Goal: Task Accomplishment & Management: Manage account settings

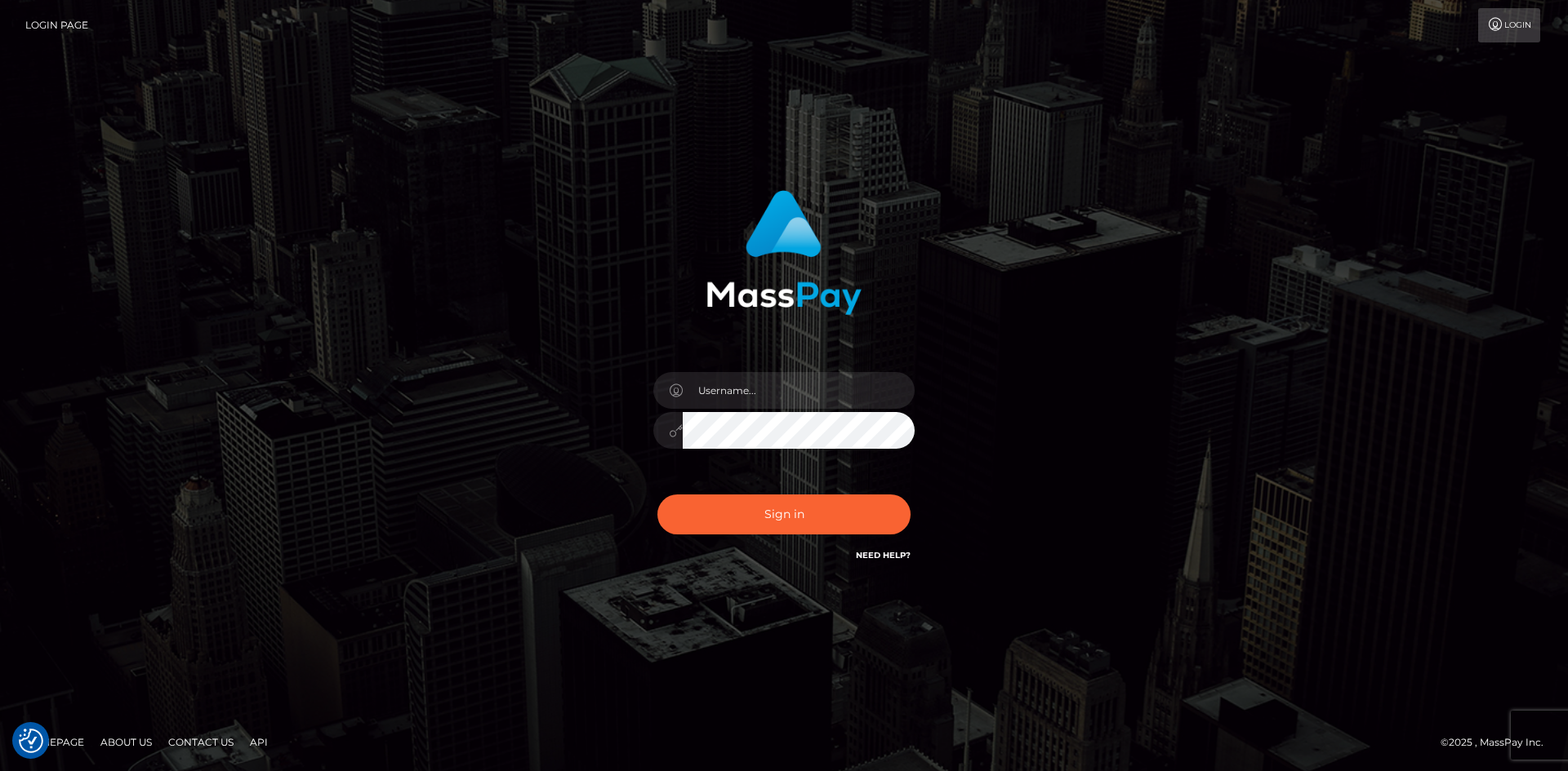
drag, startPoint x: 106, startPoint y: 340, endPoint x: 356, endPoint y: 352, distance: 250.3
click at [113, 340] on div "Sign in" at bounding box center [784, 385] width 1568 height 660
click at [772, 379] on input "text" at bounding box center [798, 390] width 232 height 37
type input "Maia"
click at [788, 521] on button "Sign in" at bounding box center [784, 514] width 254 height 40
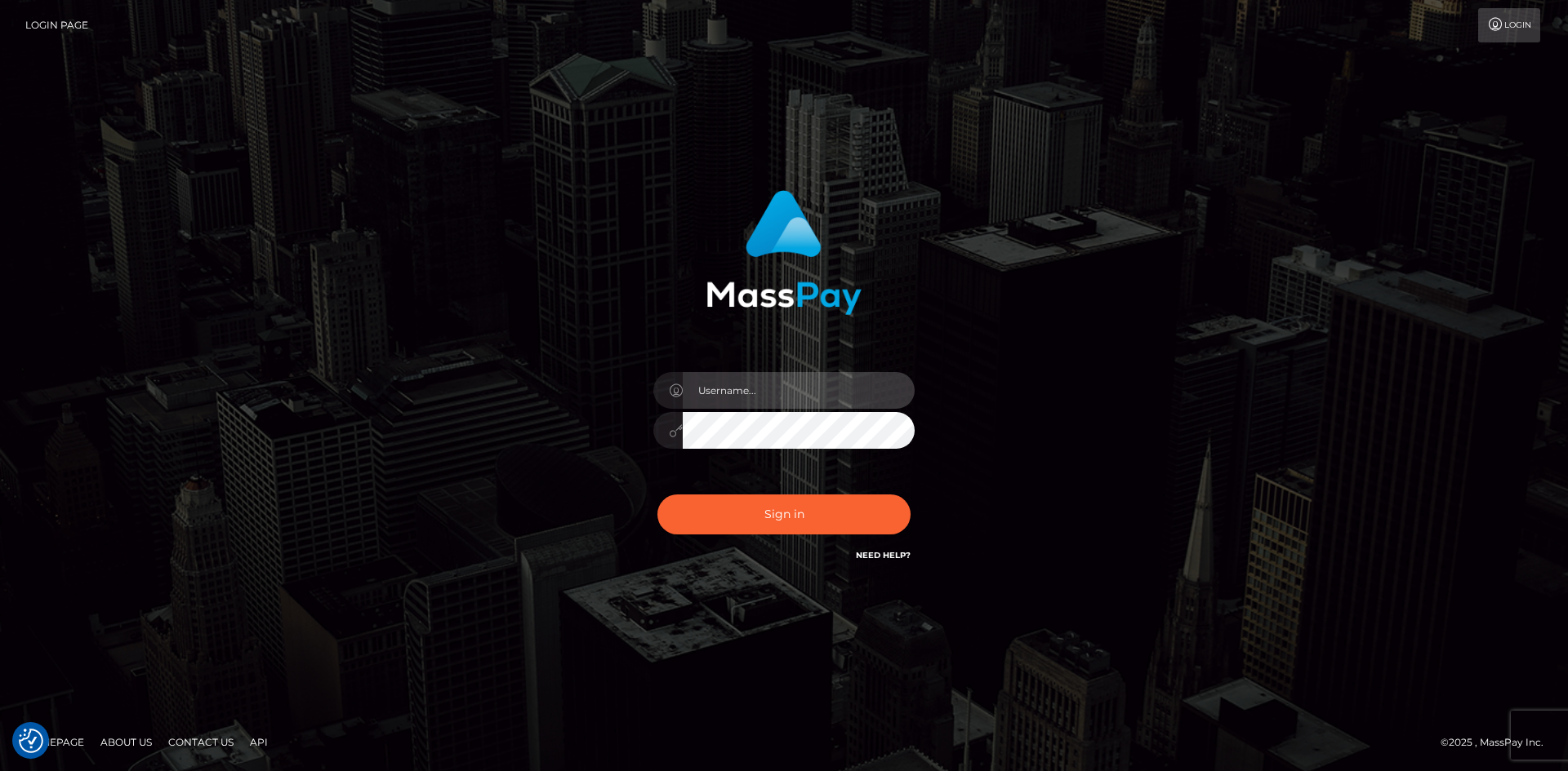
click at [808, 392] on input "text" at bounding box center [798, 390] width 232 height 37
type input "[PERSON_NAME]"
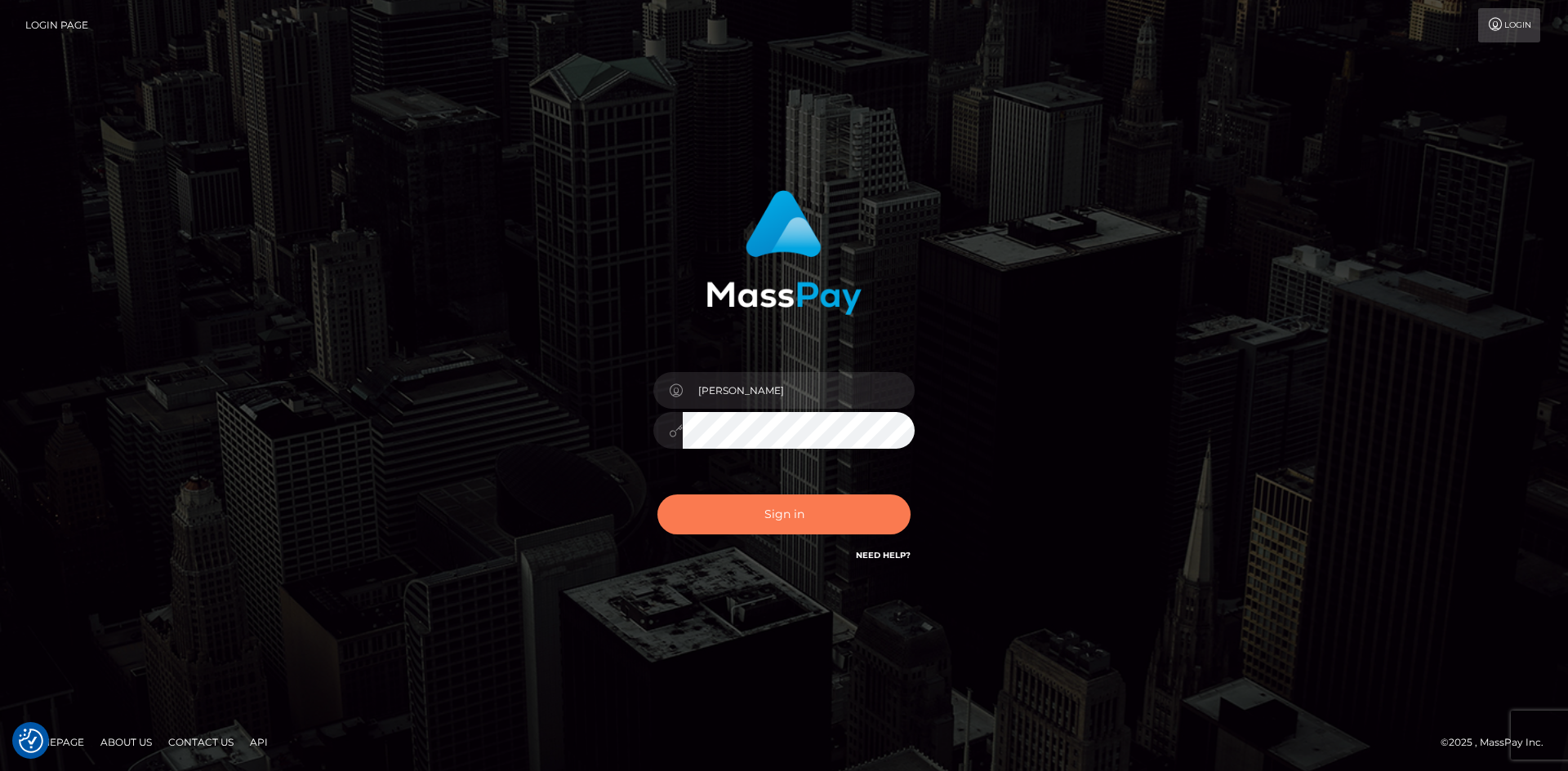
click at [788, 511] on button "Sign in" at bounding box center [784, 514] width 254 height 40
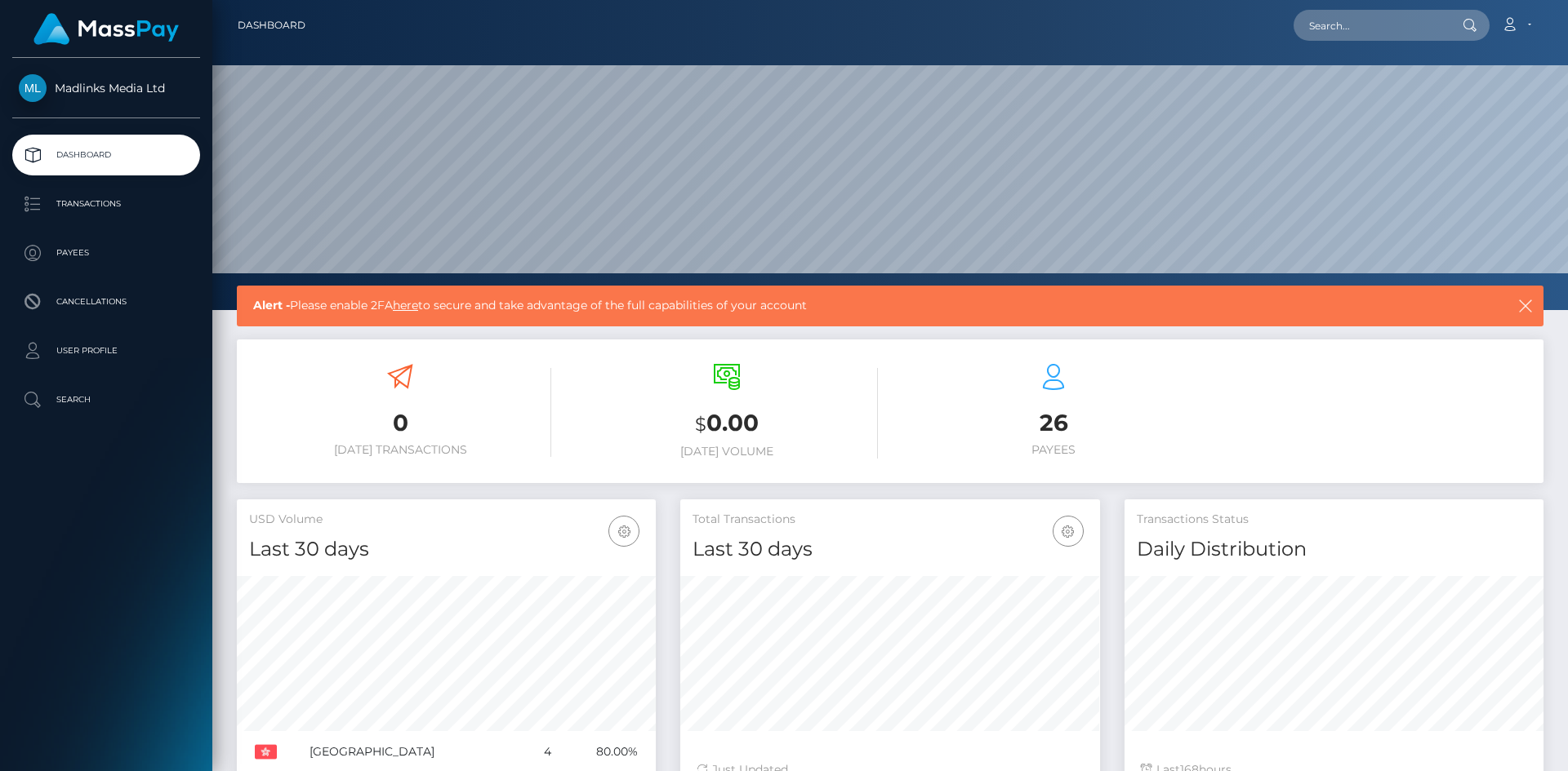
scroll to position [290, 419]
click at [78, 254] on p "Payees" at bounding box center [106, 253] width 175 height 24
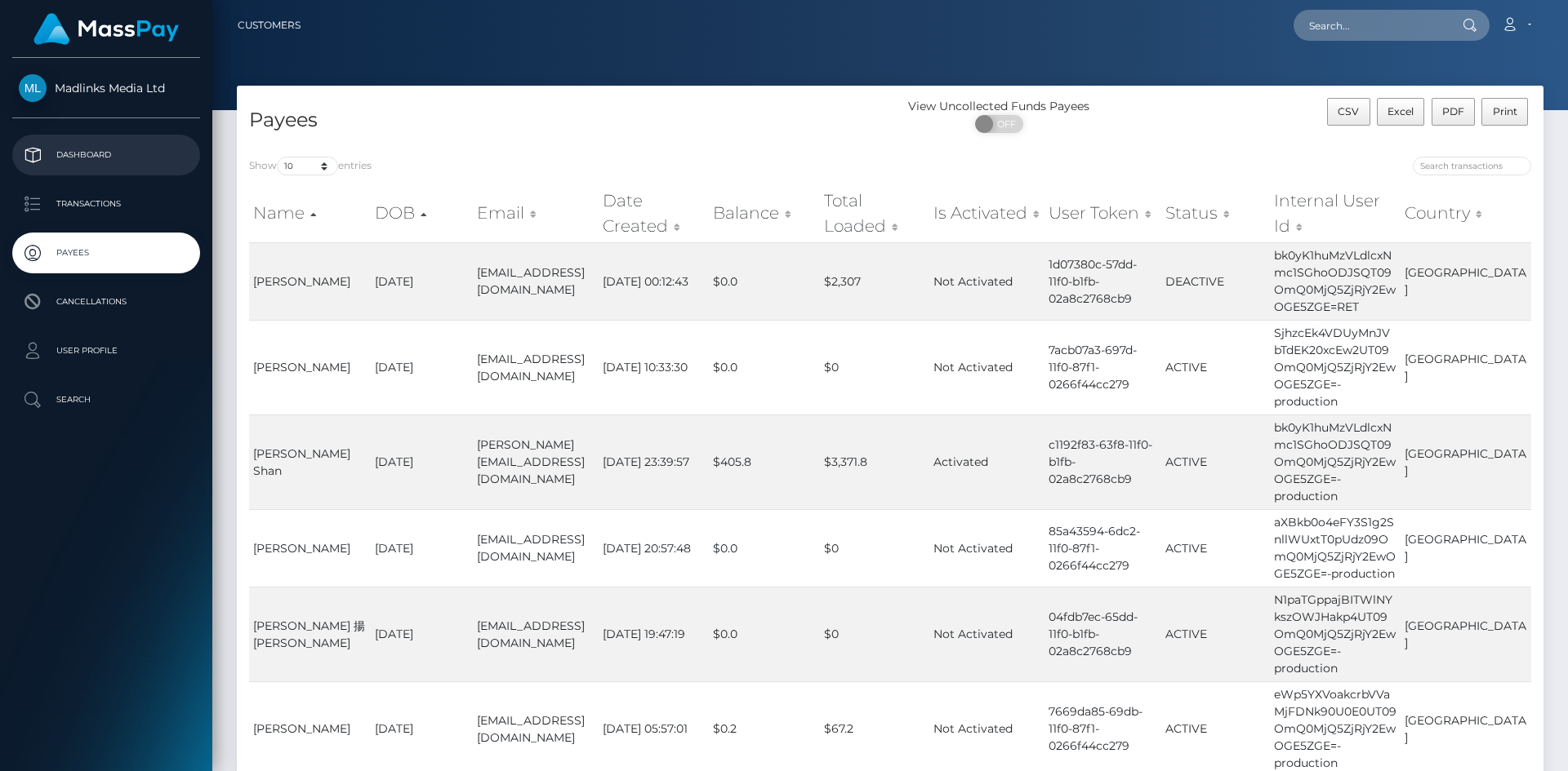
click at [91, 152] on p "Dashboard" at bounding box center [106, 154] width 175 height 24
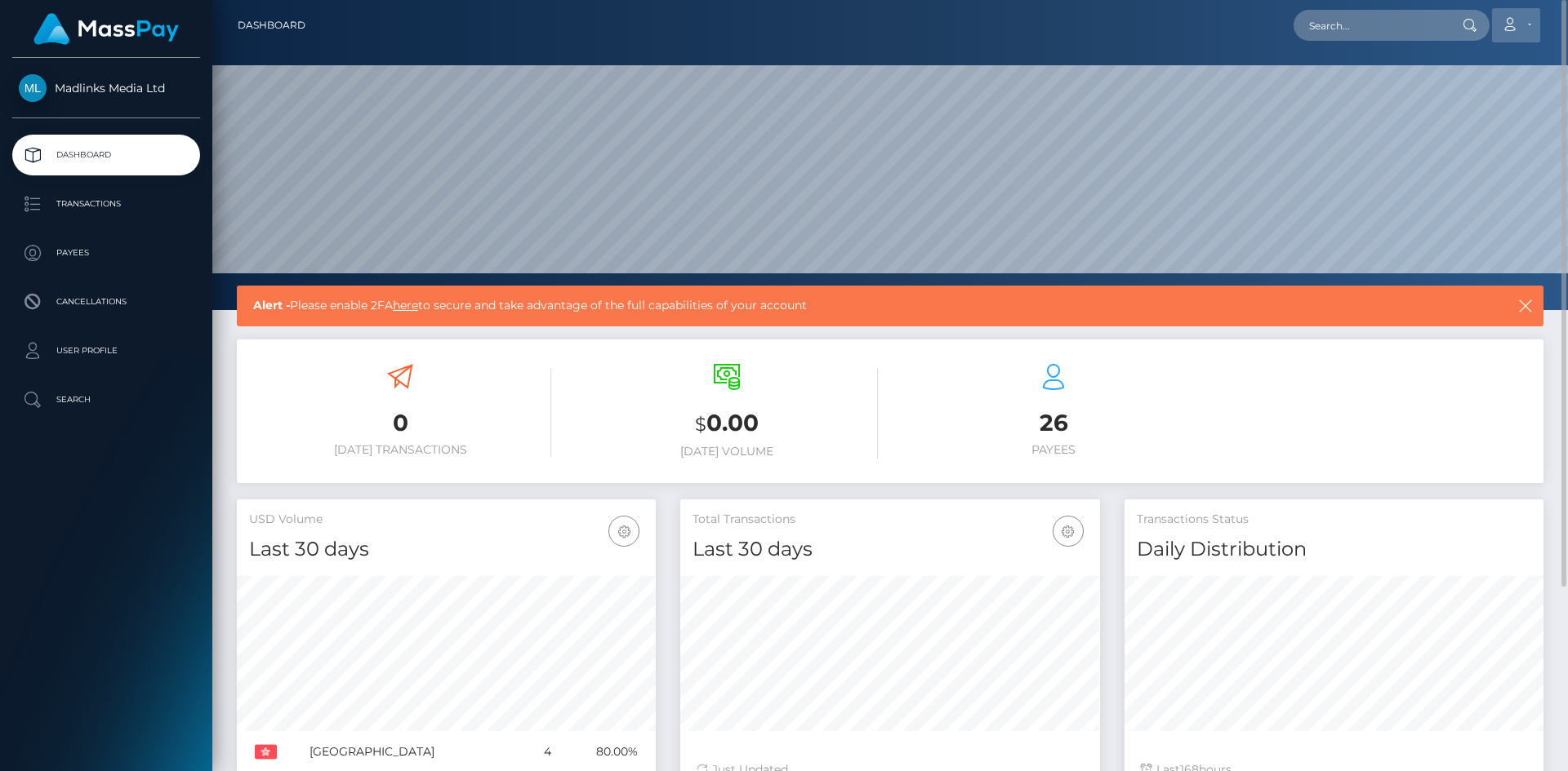
click at [1510, 25] on icon at bounding box center [1509, 24] width 17 height 13
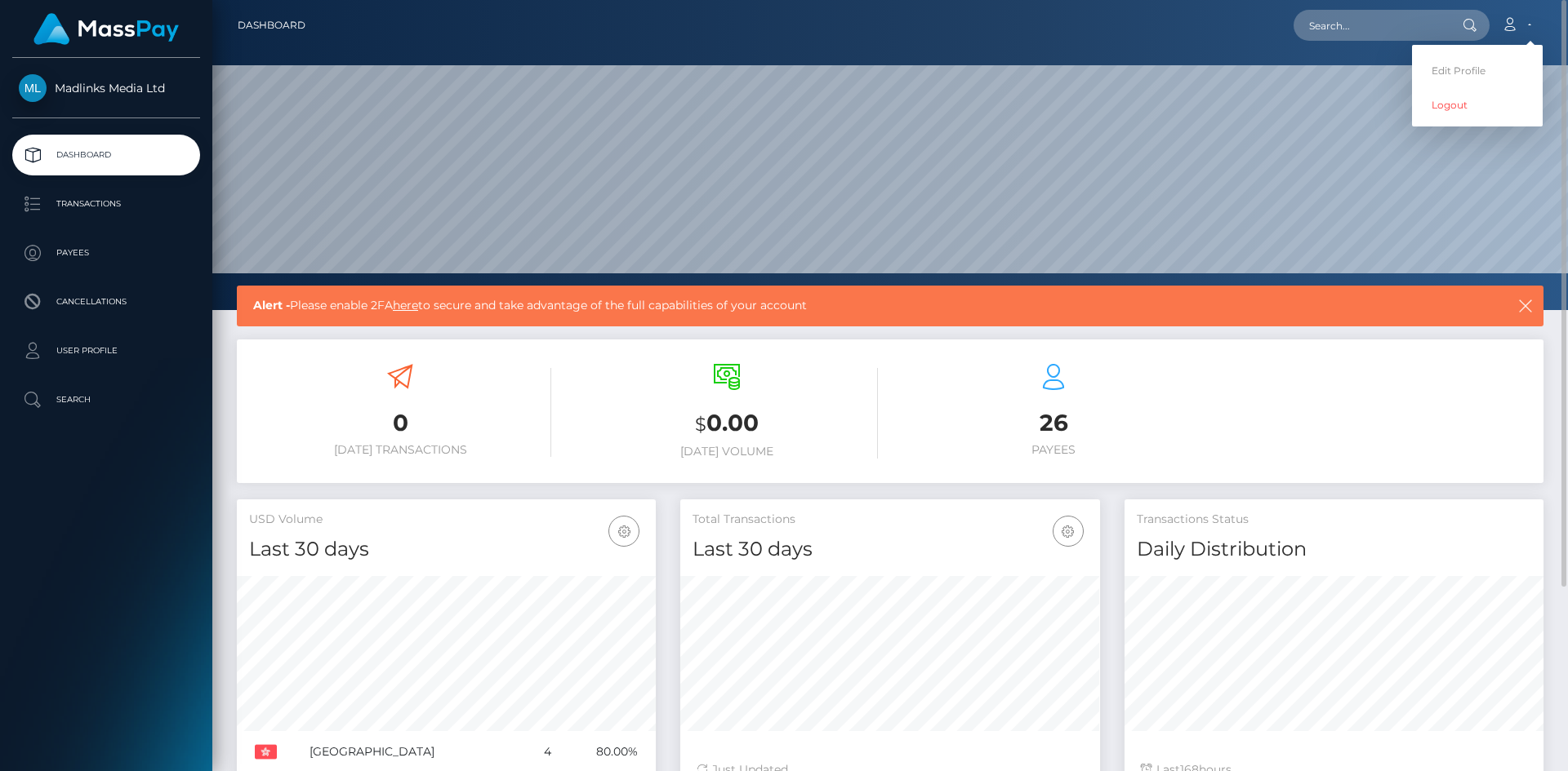
click at [1342, 346] on div "0 Today Transactions $ 0.00 Today Volume 26 Payees" at bounding box center [890, 411] width 1306 height 143
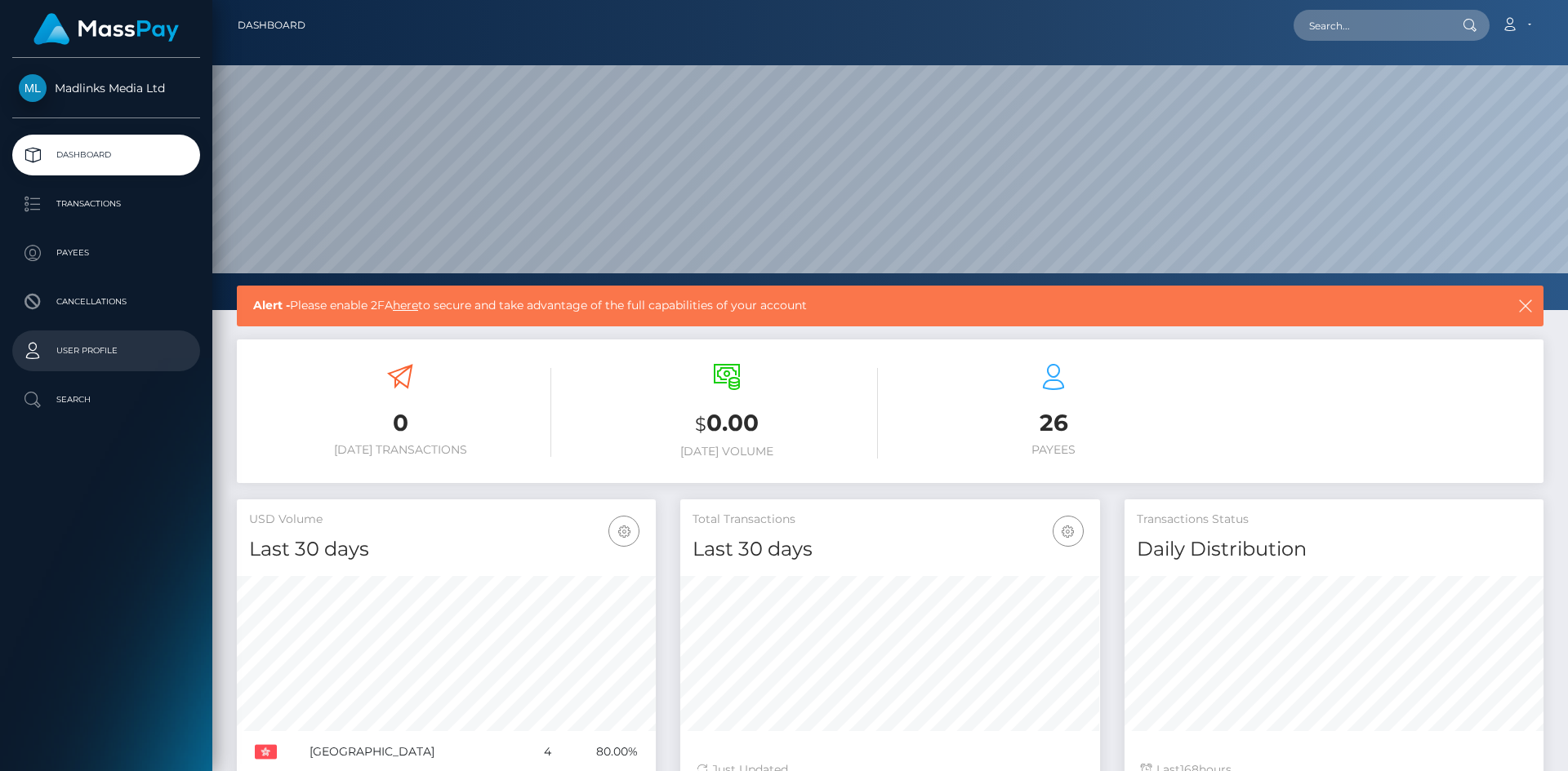
click at [107, 350] on p "User Profile" at bounding box center [106, 350] width 175 height 24
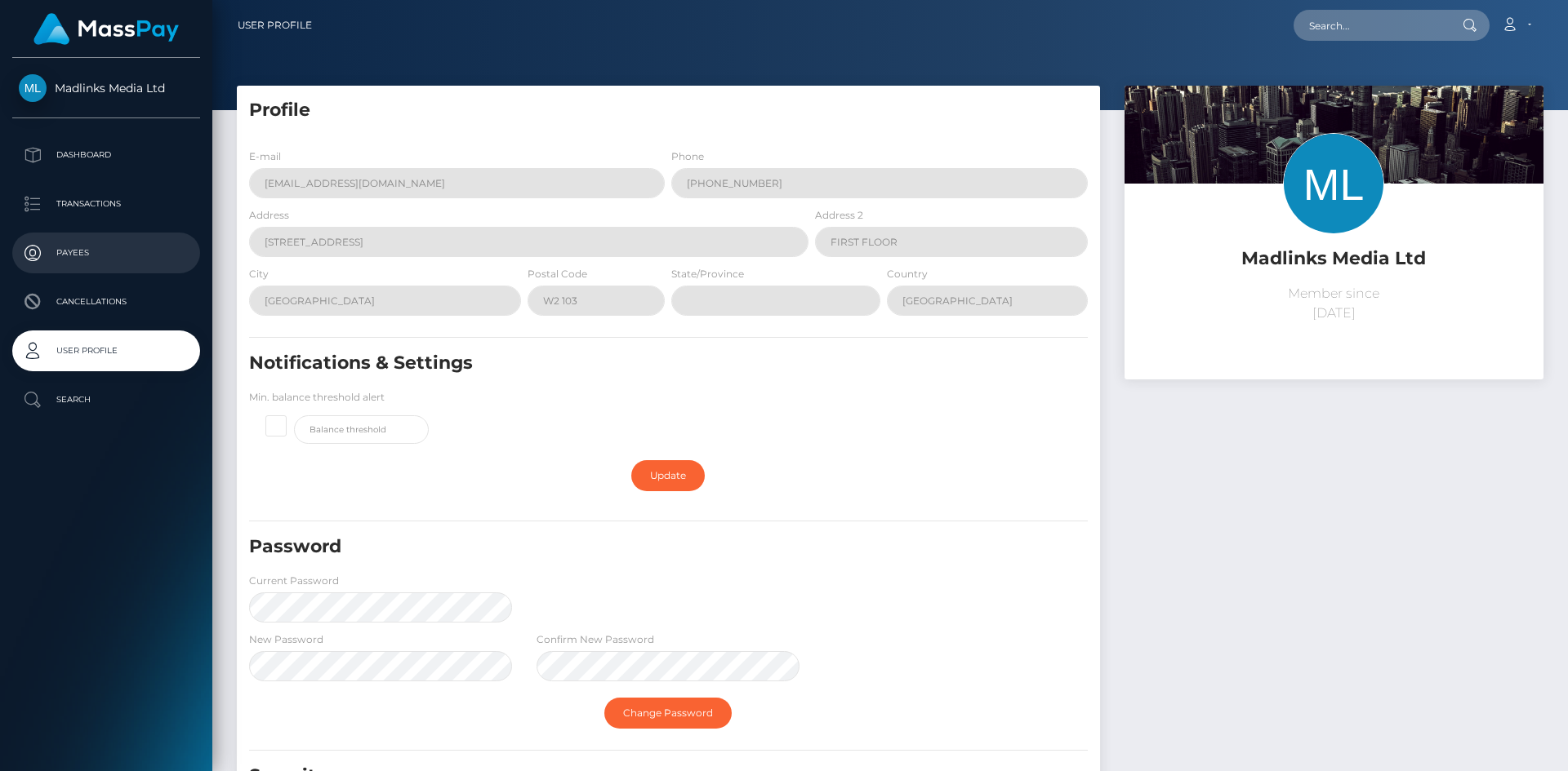
click at [76, 249] on p "Payees" at bounding box center [106, 253] width 175 height 24
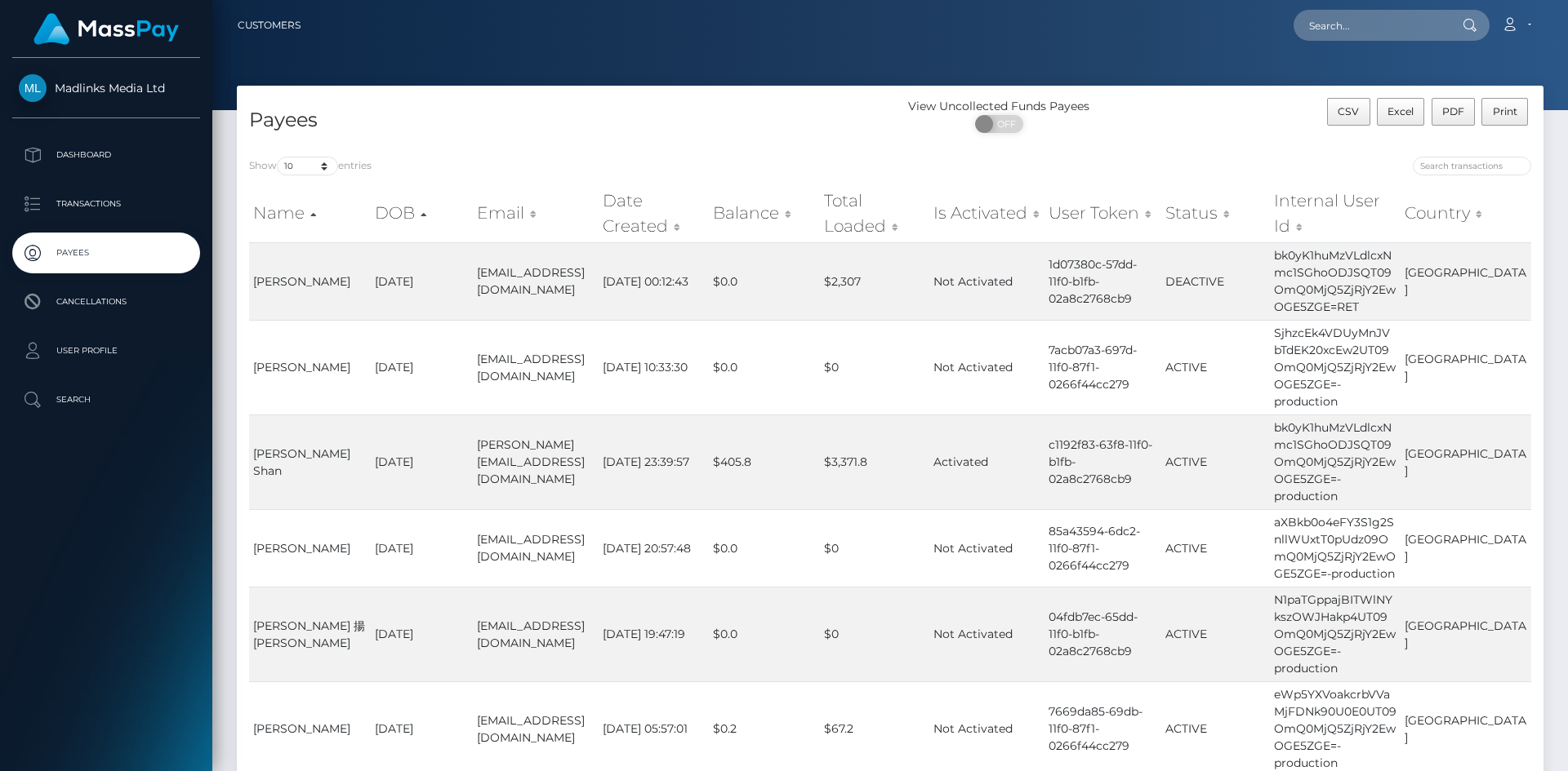
click at [107, 85] on span "Madlinks Media Ltd" at bounding box center [107, 88] width 188 height 14
click at [120, 198] on p "Transactions" at bounding box center [106, 203] width 175 height 24
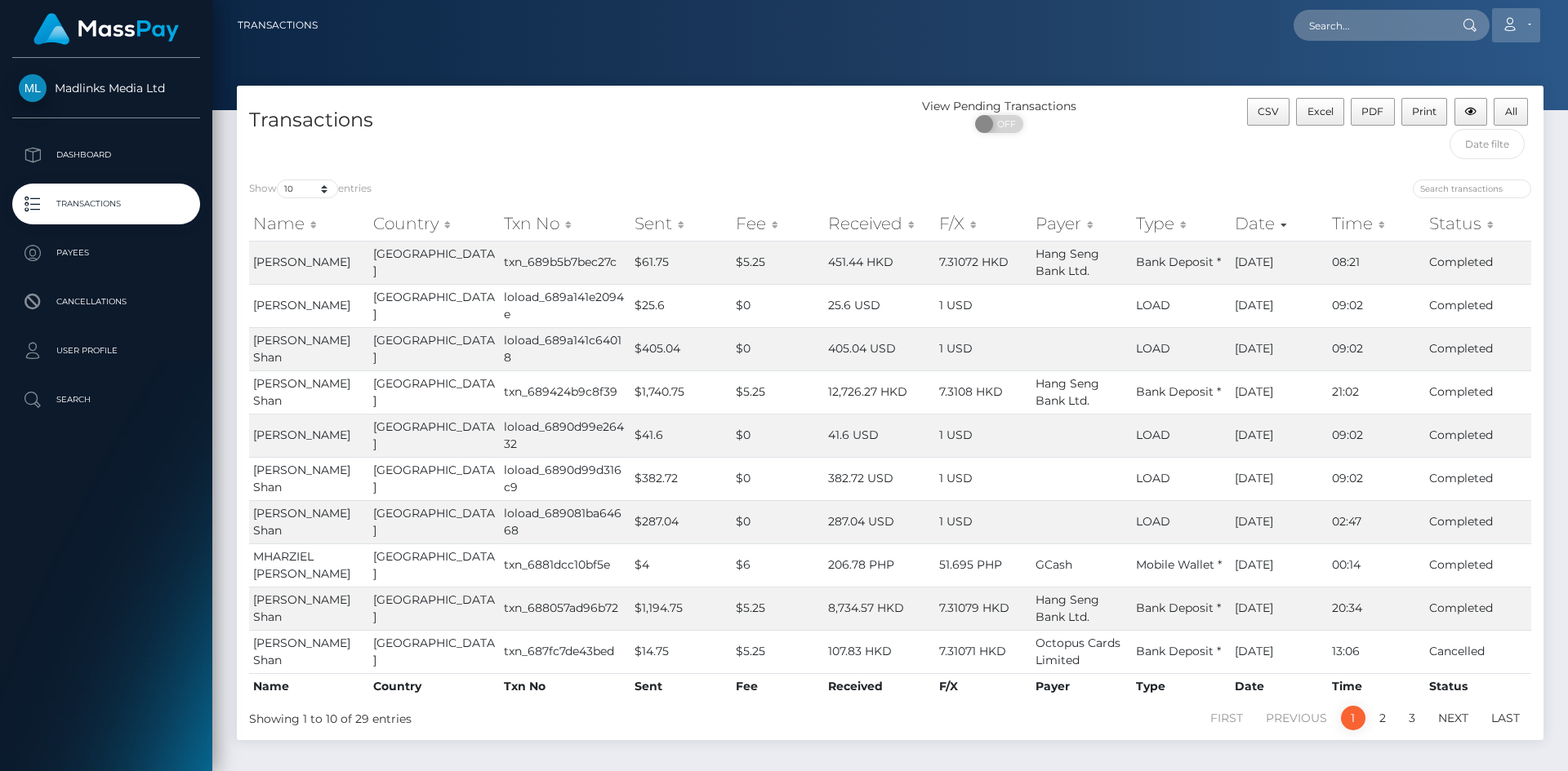
click at [1529, 21] on link "Account" at bounding box center [1516, 25] width 48 height 34
click at [1446, 106] on link "Logout" at bounding box center [1478, 105] width 131 height 30
